Goal: Book appointment/travel/reservation

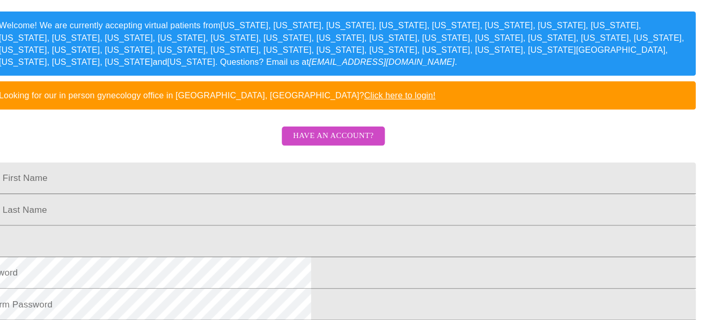
scroll to position [195, 0]
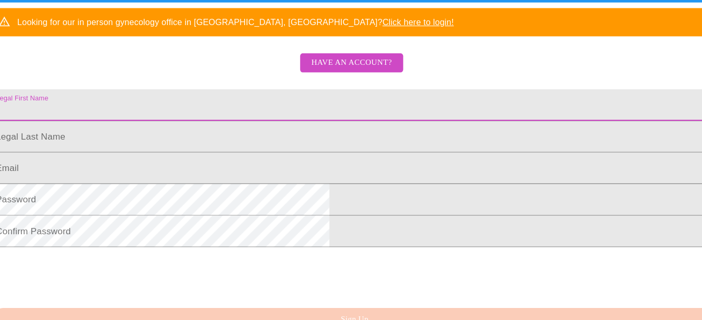
click at [242, 135] on input "Legal First Name" at bounding box center [351, 120] width 672 height 29
type input "[PERSON_NAME]"
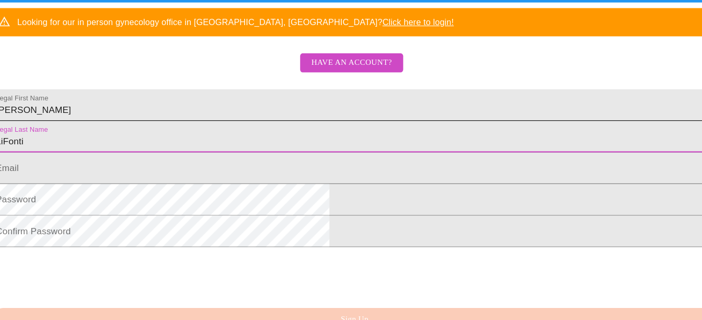
type input "LiFonti"
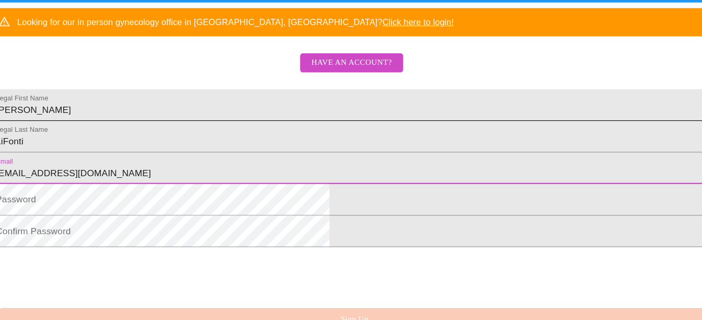
type input "[EMAIL_ADDRESS][DOMAIN_NAME]"
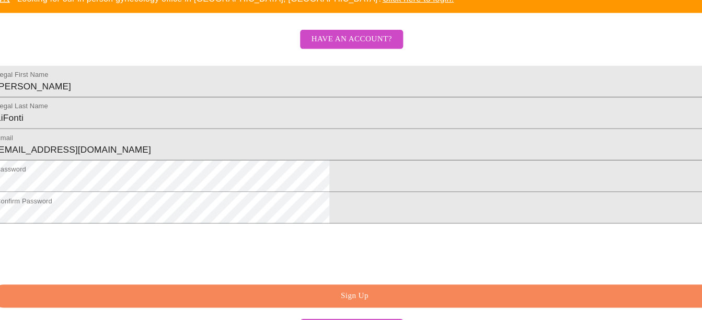
scroll to position [320, 0]
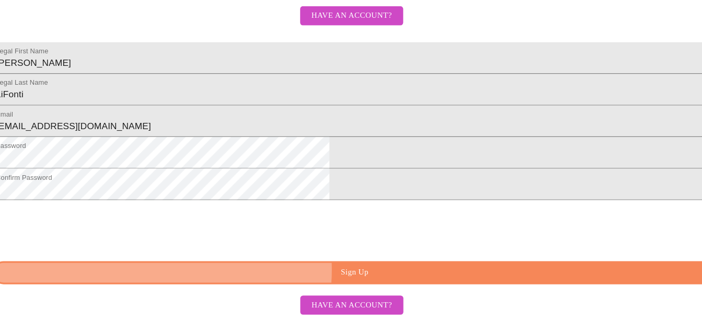
click at [352, 273] on span "Sign Up" at bounding box center [353, 275] width 648 height 13
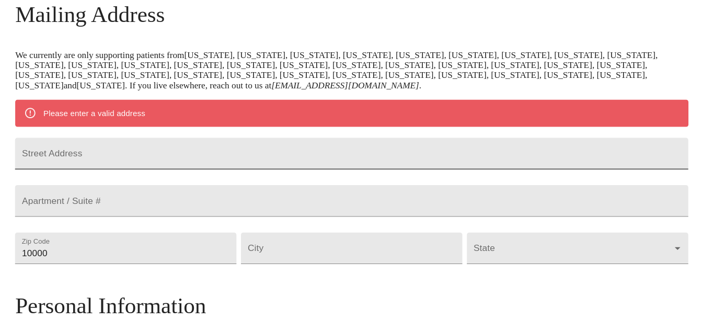
scroll to position [169, 0]
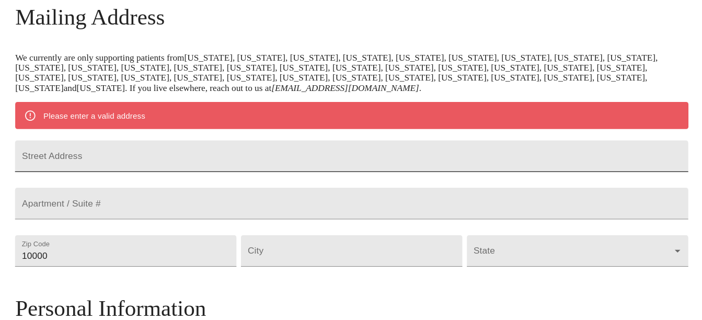
click at [302, 146] on input "Street Address" at bounding box center [351, 145] width 624 height 29
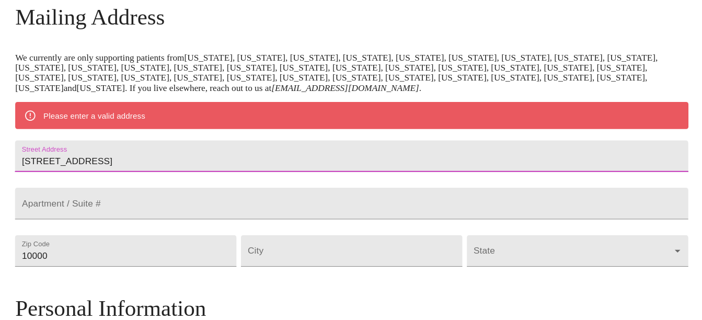
type input "[STREET_ADDRESS]"
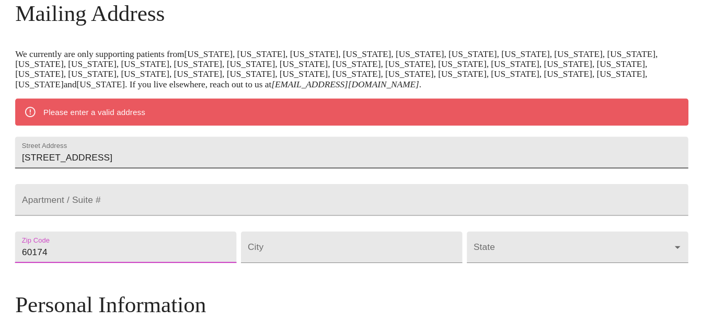
type input "60174"
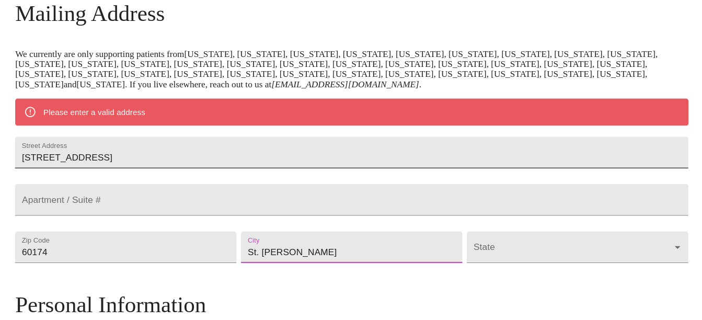
type input "St. [PERSON_NAME]"
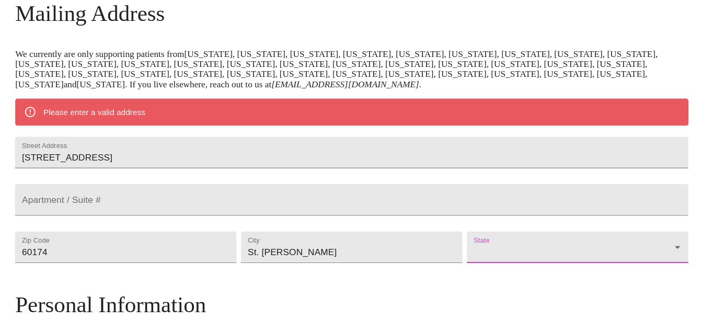
click at [478, 259] on body "MyMenopauseRx Welcome to MyMenopauseRx Since it's your first time here, you'll …" at bounding box center [350, 247] width 693 height 824
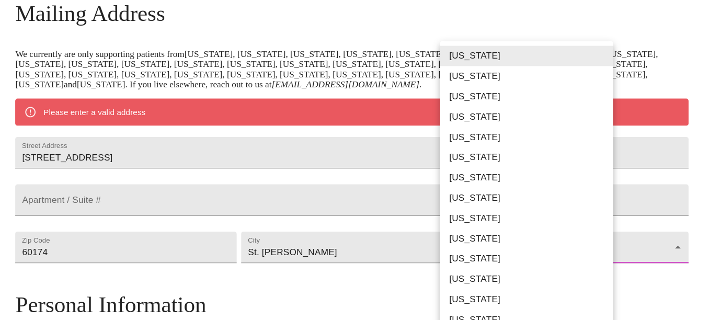
click at [469, 285] on li "[US_STATE]" at bounding box center [517, 281] width 168 height 19
type input "[US_STATE]"
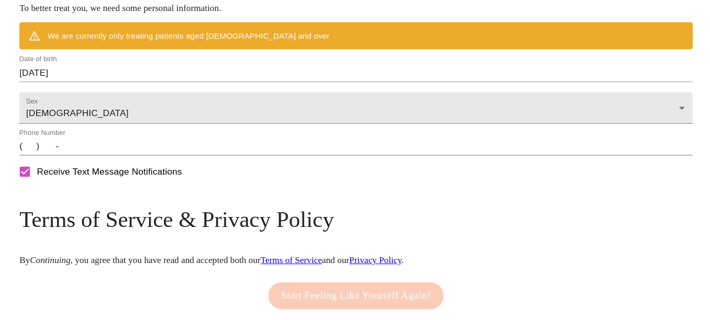
scroll to position [432, 0]
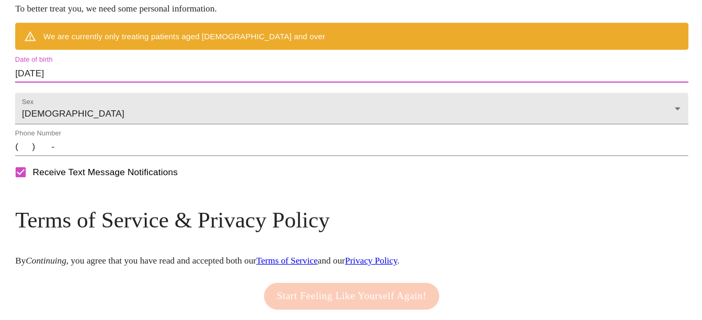
click at [236, 99] on input "[DATE]" at bounding box center [351, 91] width 624 height 17
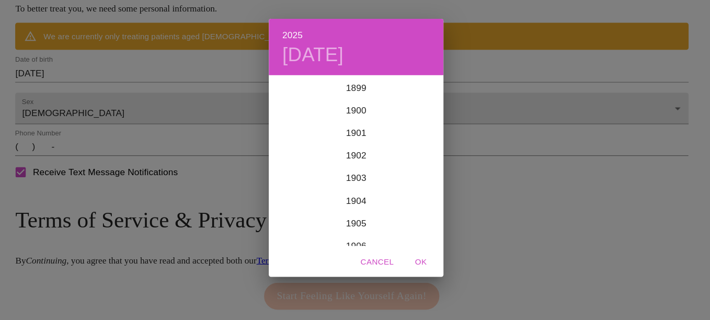
scroll to position [2571, 0]
click at [327, 70] on h4 "[DATE]" at bounding box center [314, 74] width 57 height 22
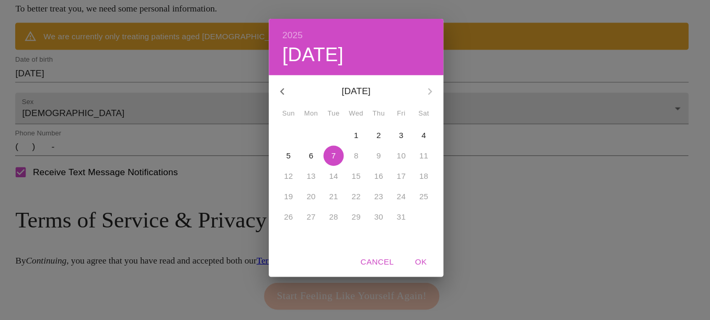
click at [370, 107] on p "[DATE]" at bounding box center [355, 107] width 112 height 13
click at [367, 265] on span "Cancel" at bounding box center [374, 265] width 31 height 13
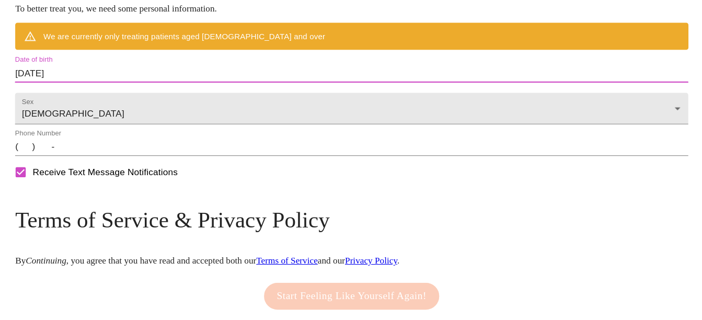
click at [157, 99] on input "[DATE]" at bounding box center [351, 91] width 624 height 17
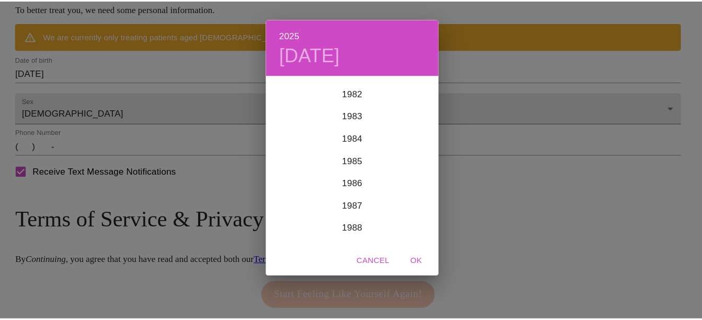
scroll to position [1731, 0]
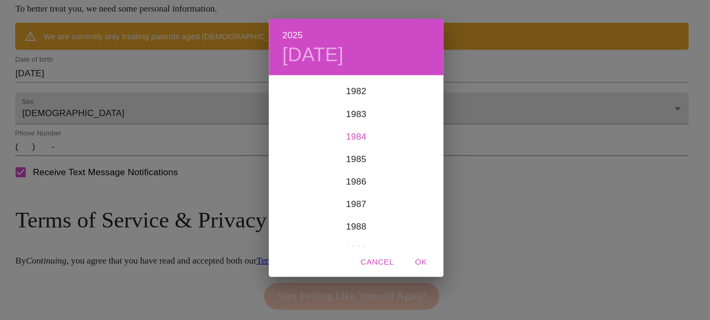
click at [358, 149] on div "1984" at bounding box center [355, 149] width 162 height 21
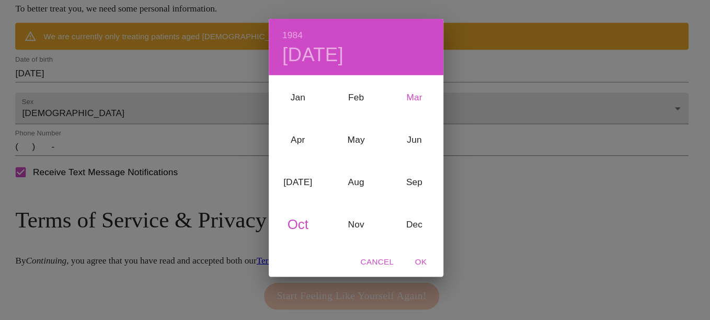
click at [409, 114] on div "Mar" at bounding box center [409, 113] width 54 height 39
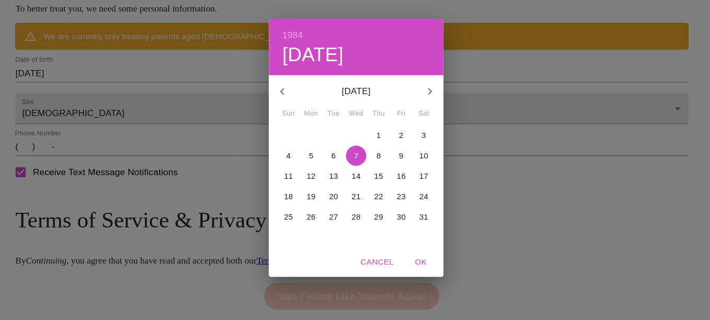
click at [417, 224] on p "31" at bounding box center [417, 223] width 8 height 10
click at [417, 266] on span "OK" at bounding box center [414, 265] width 25 height 13
type input "[DATE]"
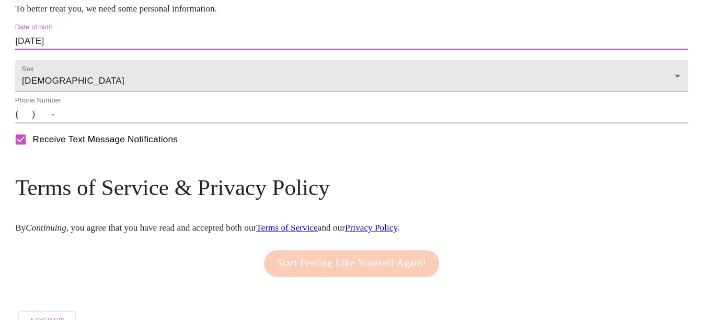
click at [131, 137] on input "(   )    -" at bounding box center [351, 128] width 624 height 17
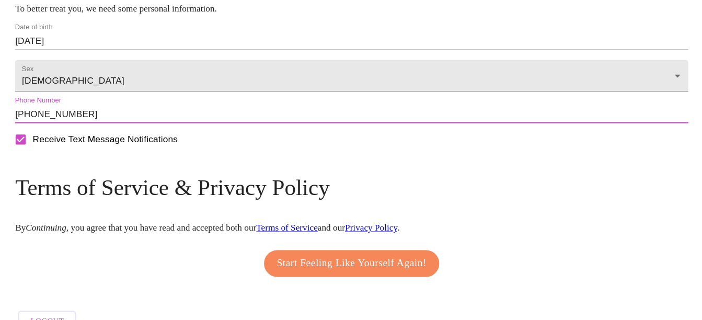
scroll to position [485, 0]
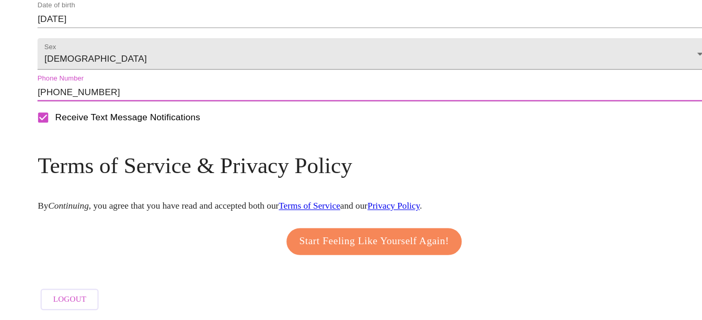
type input "[PHONE_NUMBER]"
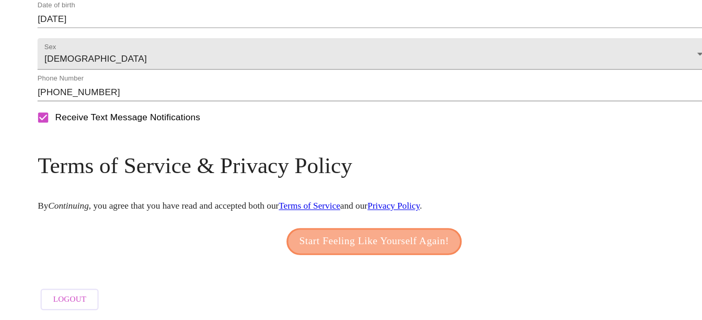
click at [355, 243] on span "Start Feeling Like Yourself Again!" at bounding box center [351, 246] width 139 height 17
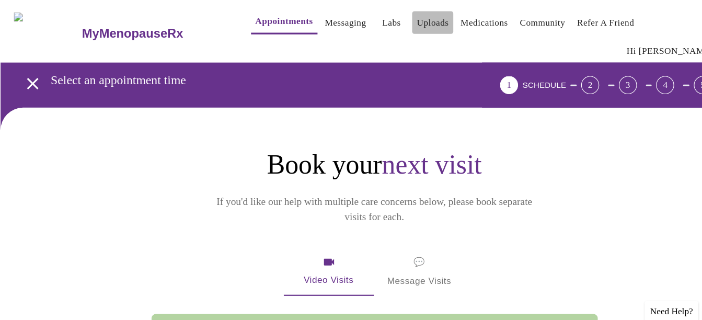
click at [390, 20] on link "Uploads" at bounding box center [405, 21] width 30 height 15
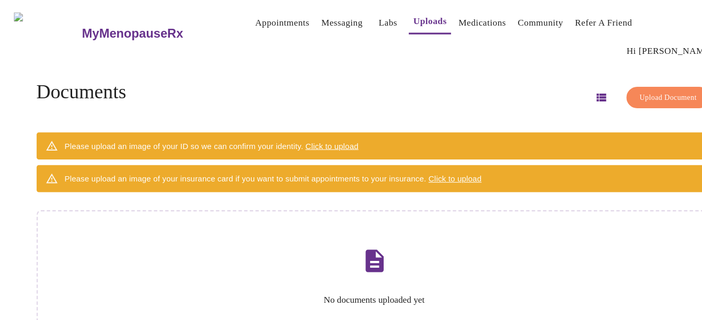
click at [327, 131] on span "Click to upload" at bounding box center [311, 135] width 49 height 8
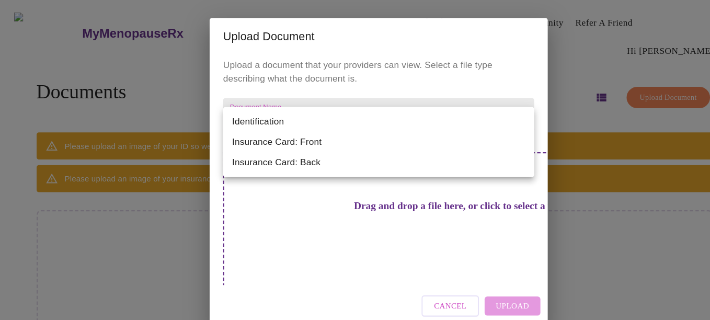
click at [327, 117] on body "MyMenopauseRx Appointments Messaging Labs Uploads Medications Community Refer a…" at bounding box center [354, 190] width 701 height 373
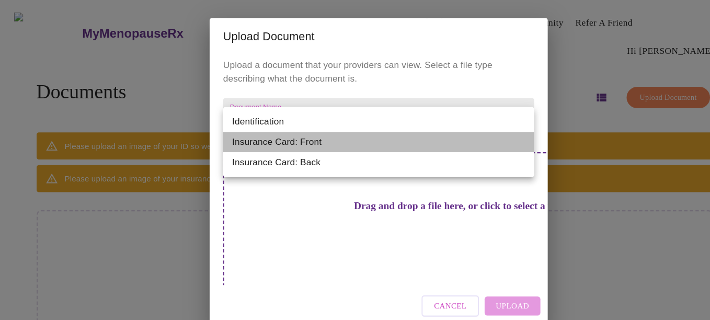
click at [277, 132] on li "Insurance Card: Front" at bounding box center [355, 131] width 288 height 19
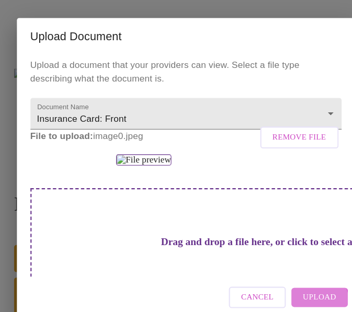
click at [299, 277] on span "Upload" at bounding box center [299, 276] width 31 height 13
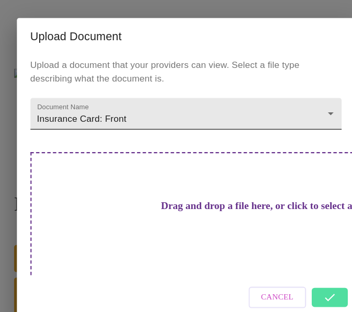
click at [138, 117] on body "MyMenopauseRx Appointments Messaging Labs Uploads Medications Community Refer a…" at bounding box center [175, 248] width 343 height 488
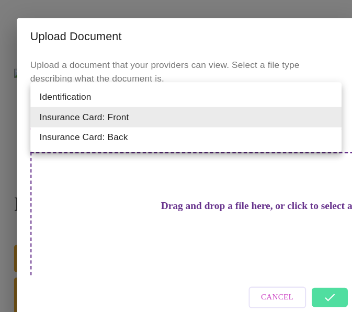
click at [122, 126] on li "Insurance Card: Back" at bounding box center [176, 127] width 288 height 19
type input "Insurance Card: Back"
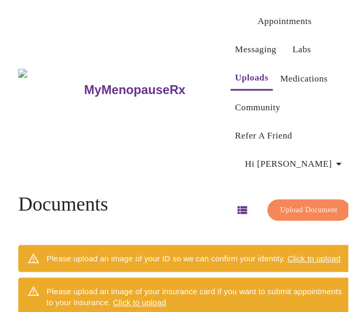
scroll to position [36, 0]
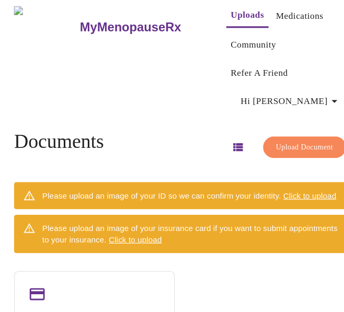
click at [129, 240] on span "Click to upload" at bounding box center [128, 244] width 49 height 8
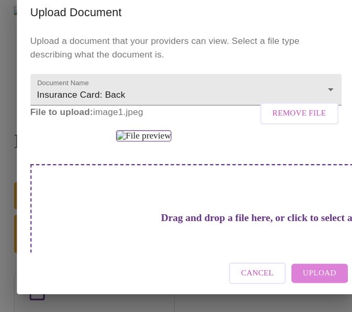
click at [299, 274] on span "Upload" at bounding box center [299, 276] width 31 height 13
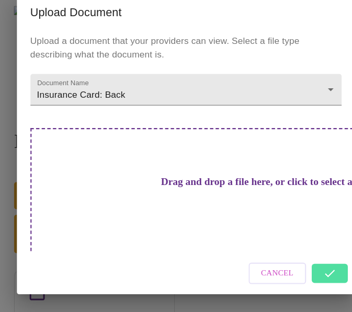
click at [312, 277] on div "Cancel" at bounding box center [175, 276] width 313 height 39
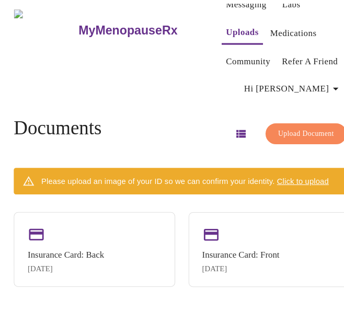
scroll to position [0, 0]
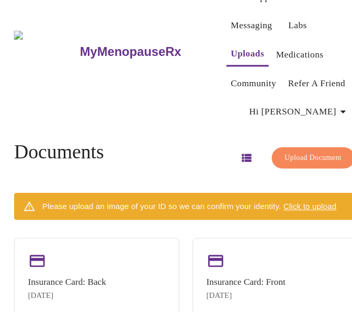
click at [294, 210] on span "Click to upload" at bounding box center [290, 214] width 49 height 8
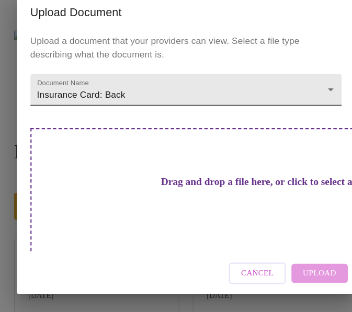
click at [200, 112] on body "MyMenopauseRx Appointments Messaging Labs Uploads Medications Community Refer a…" at bounding box center [175, 167] width 343 height 327
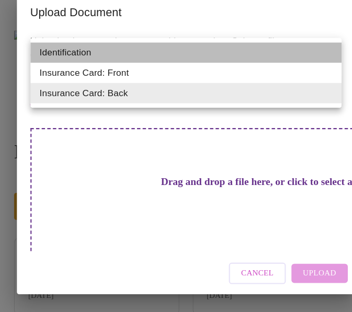
click at [152, 63] on li "Identification" at bounding box center [176, 71] width 288 height 19
type input "Identification"
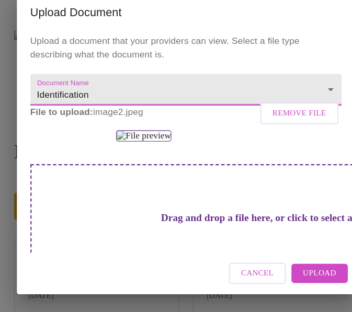
click at [300, 280] on span "Upload" at bounding box center [299, 276] width 31 height 13
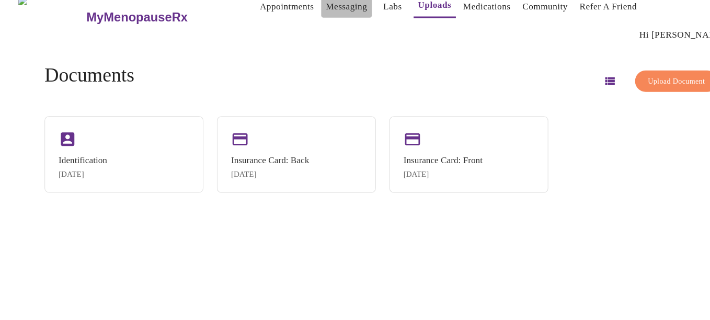
click at [302, 25] on link "Messaging" at bounding box center [321, 21] width 38 height 15
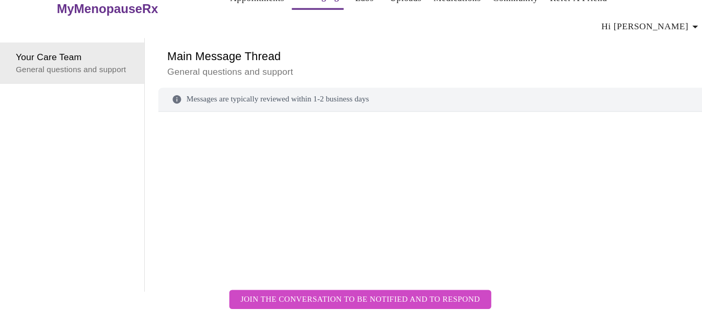
scroll to position [39, 0]
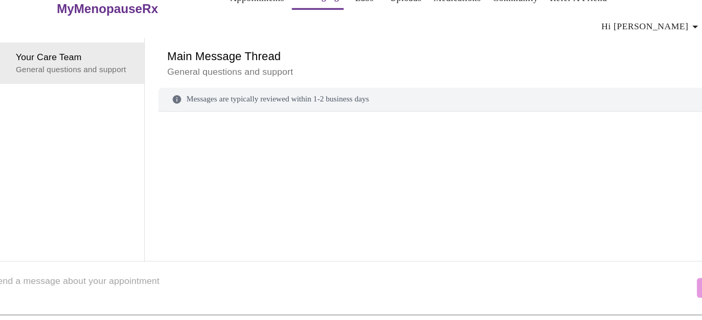
click at [311, 285] on textarea "Send a message about your appointment" at bounding box center [345, 289] width 652 height 33
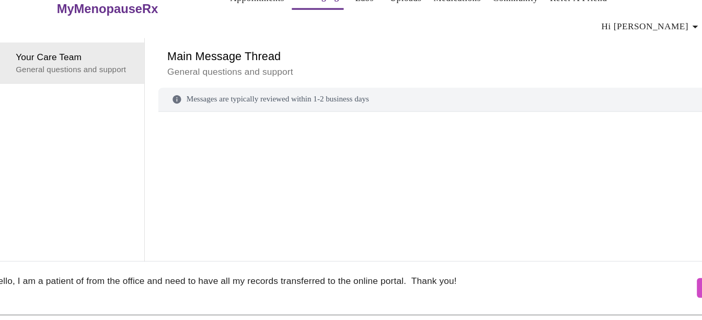
type textarea "Hello, I am a patient of from the office and need to have all my records transf…"
click at [684, 283] on span "Send" at bounding box center [694, 289] width 20 height 13
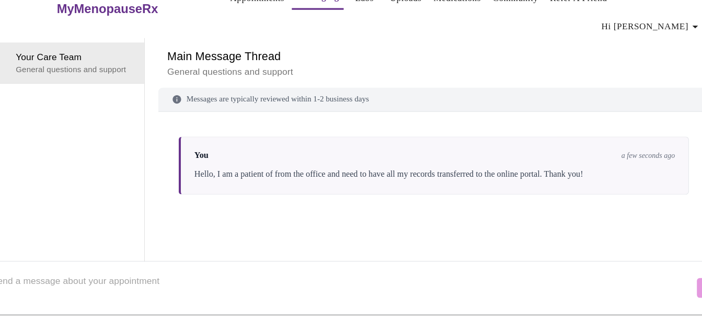
scroll to position [0, 0]
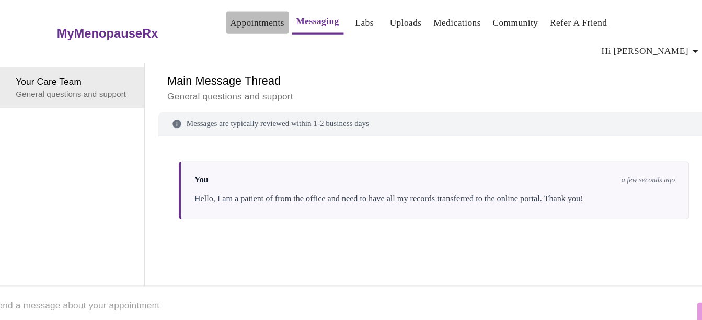
click at [260, 20] on link "Appointments" at bounding box center [266, 21] width 50 height 15
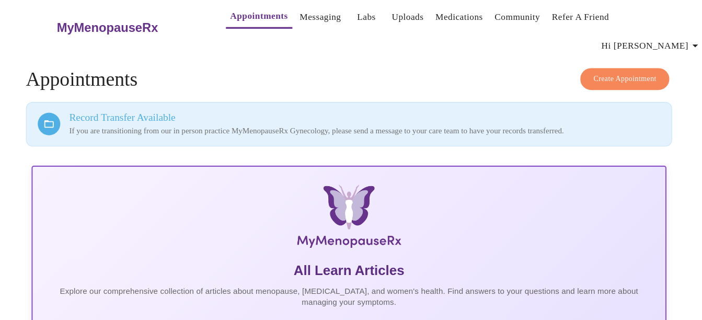
scroll to position [1, 0]
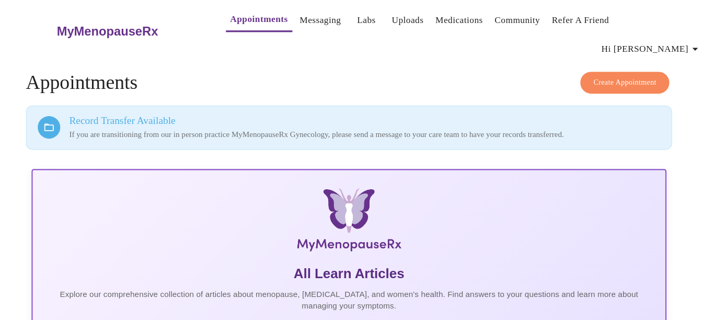
click at [619, 72] on span "Create Appointment" at bounding box center [606, 78] width 59 height 12
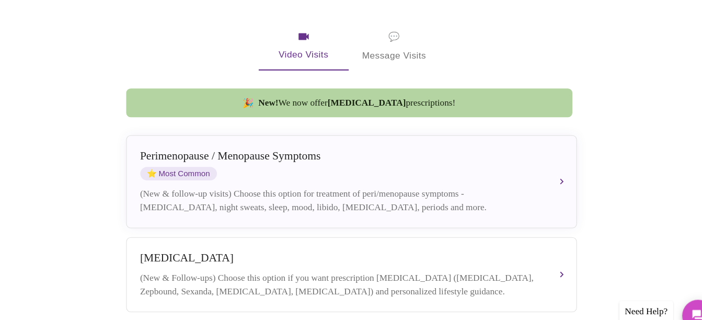
scroll to position [192, 0]
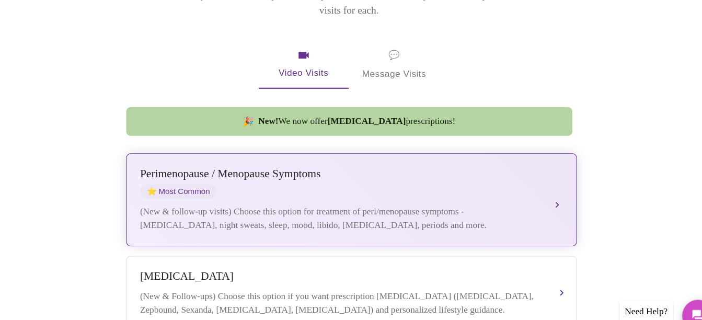
click at [538, 159] on button "[MEDICAL_DATA] / Menopause Symptoms ⭐ Most Common (New & follow-up visits) Choo…" at bounding box center [353, 185] width 418 height 86
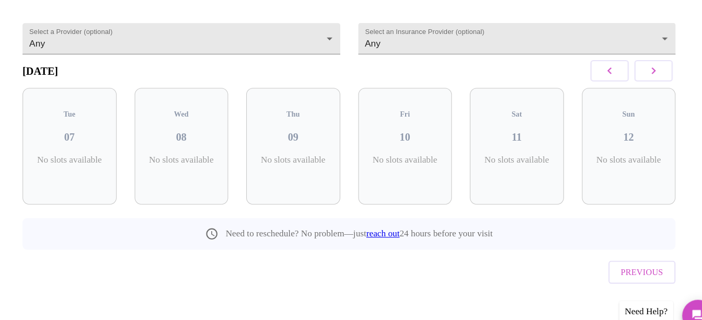
scroll to position [73, 0]
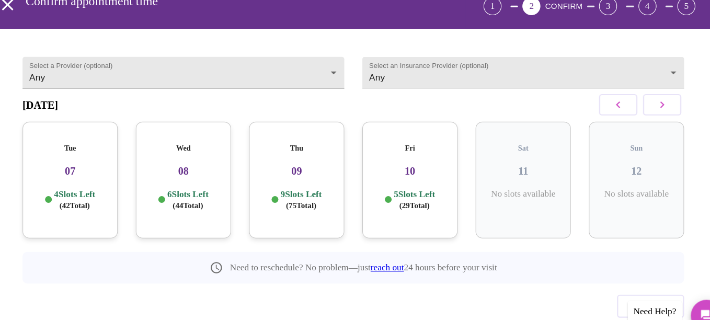
click at [326, 47] on body "MyMenopauseRx Appointments Messaging Labs Uploads Medications Community Refer a…" at bounding box center [354, 139] width 701 height 416
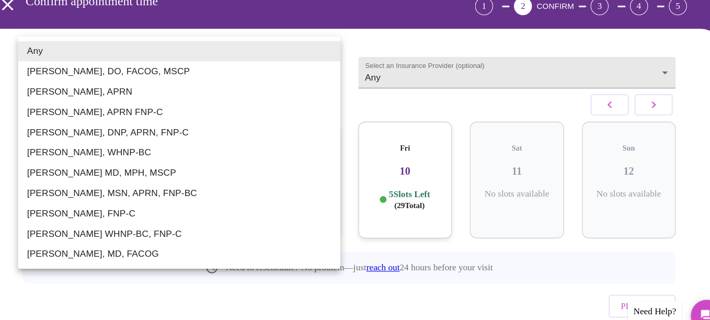
click at [289, 86] on li "[PERSON_NAME], APRN" at bounding box center [193, 85] width 299 height 19
type input "[PERSON_NAME], APRN"
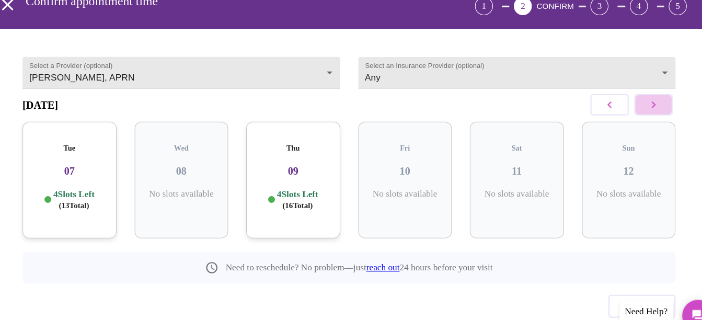
click at [648, 87] on button "button" at bounding box center [633, 97] width 36 height 20
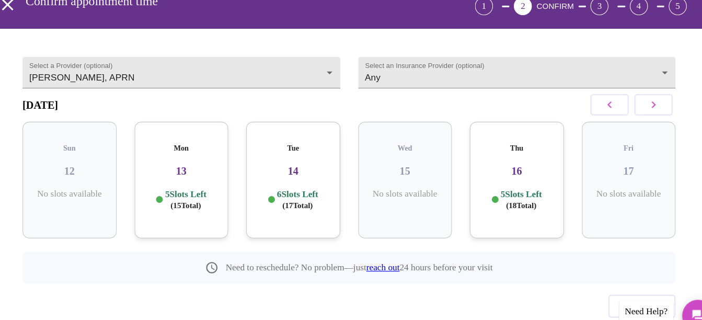
click at [565, 85] on div "[DATE]" at bounding box center [351, 97] width 606 height 31
